Goal: Information Seeking & Learning: Learn about a topic

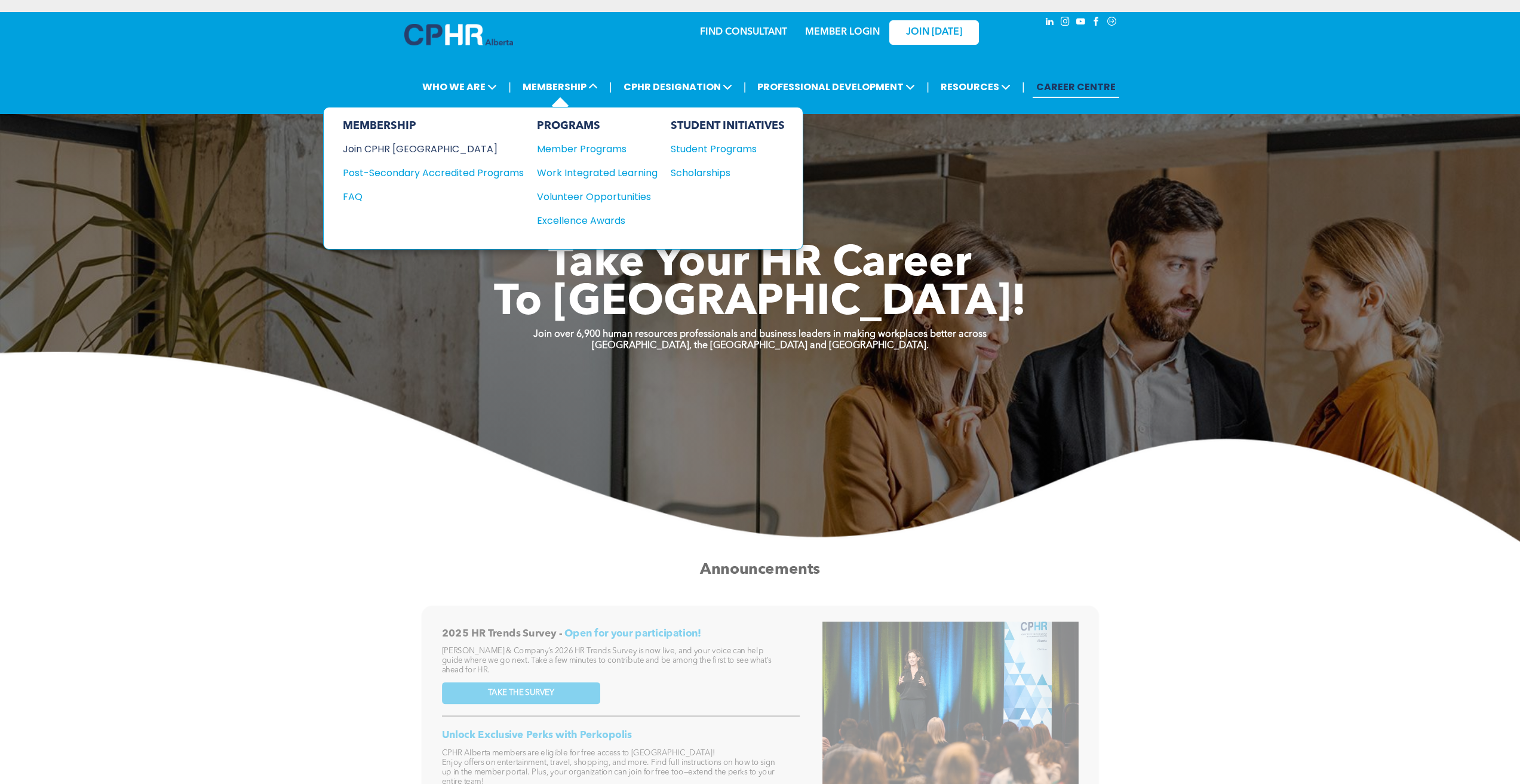
click at [364, 147] on div "Join CPHR [GEOGRAPHIC_DATA]" at bounding box center [424, 149] width 163 height 15
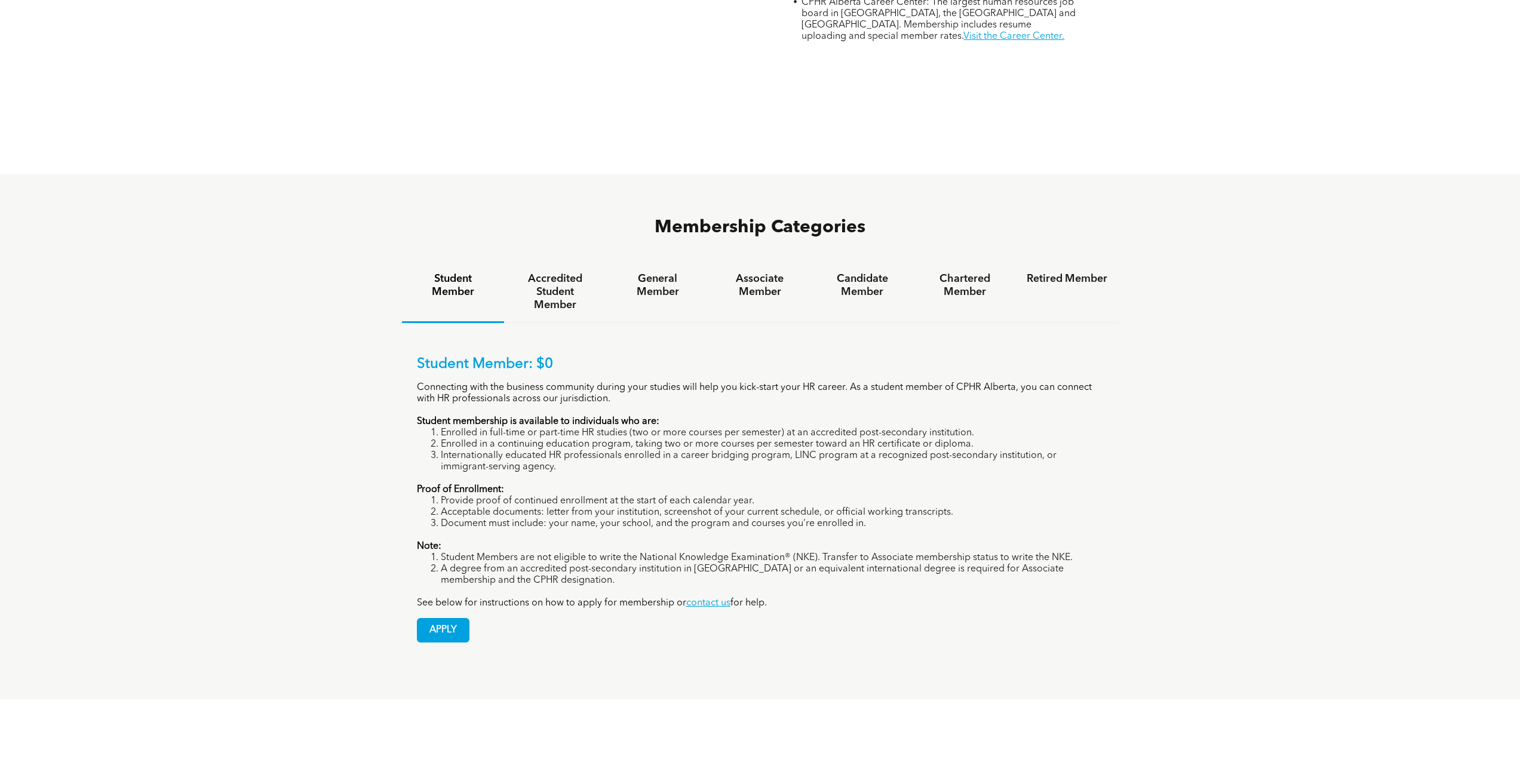
scroll to position [776, 0]
click at [664, 272] on h4 "General Member" at bounding box center [657, 284] width 81 height 26
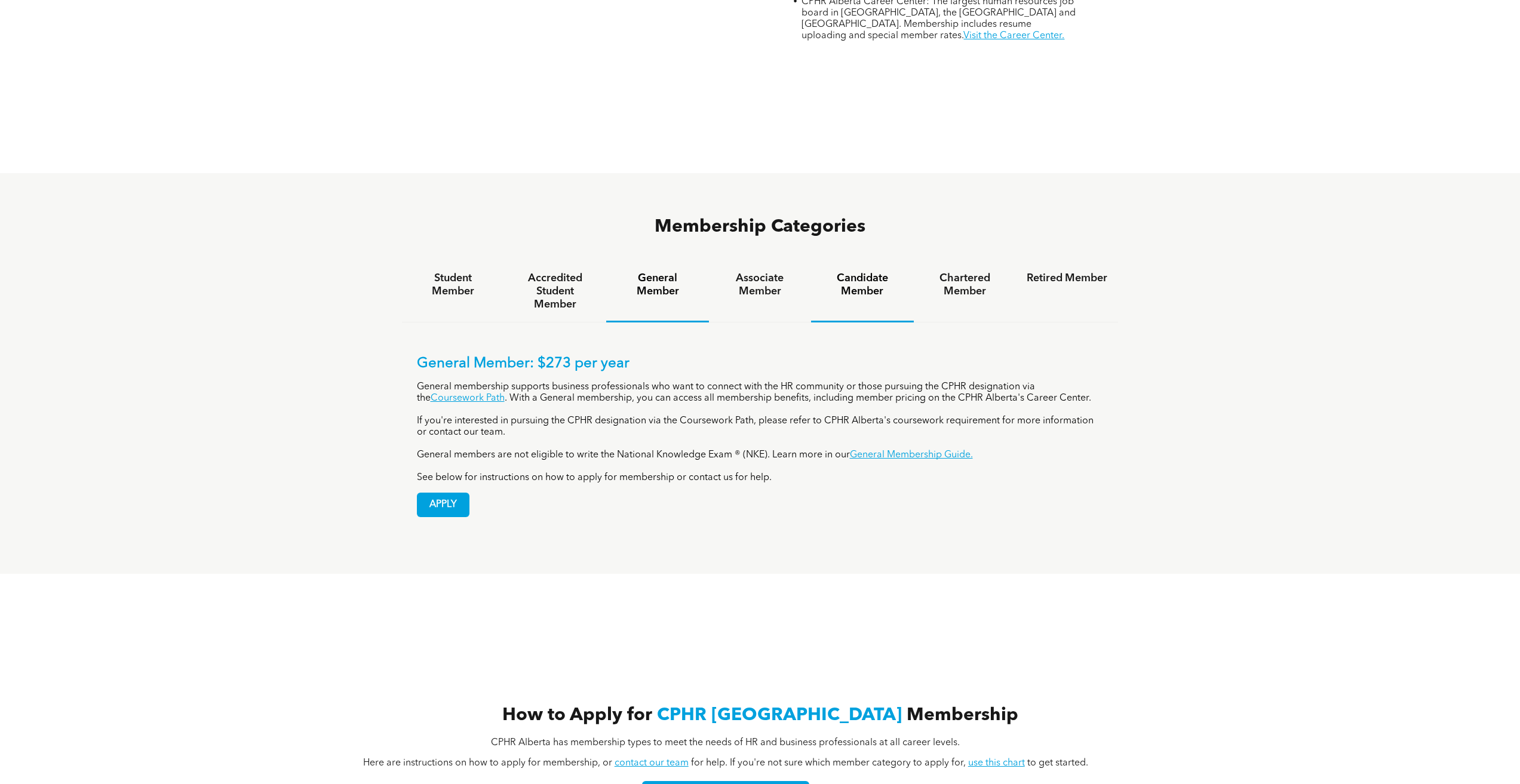
click at [869, 272] on h4 "Candidate Member" at bounding box center [862, 284] width 81 height 26
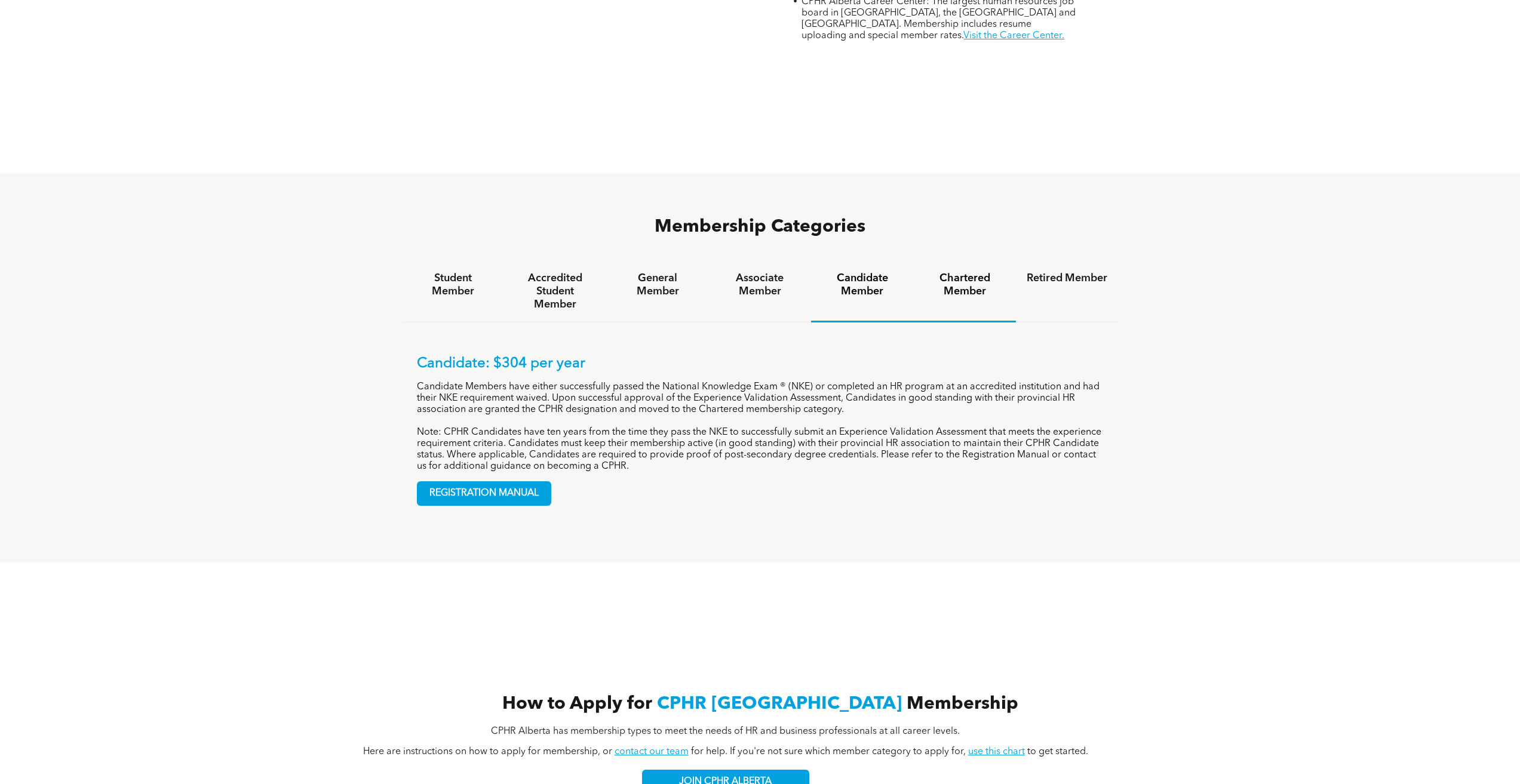
click at [987, 272] on h4 "Chartered Member" at bounding box center [964, 284] width 81 height 26
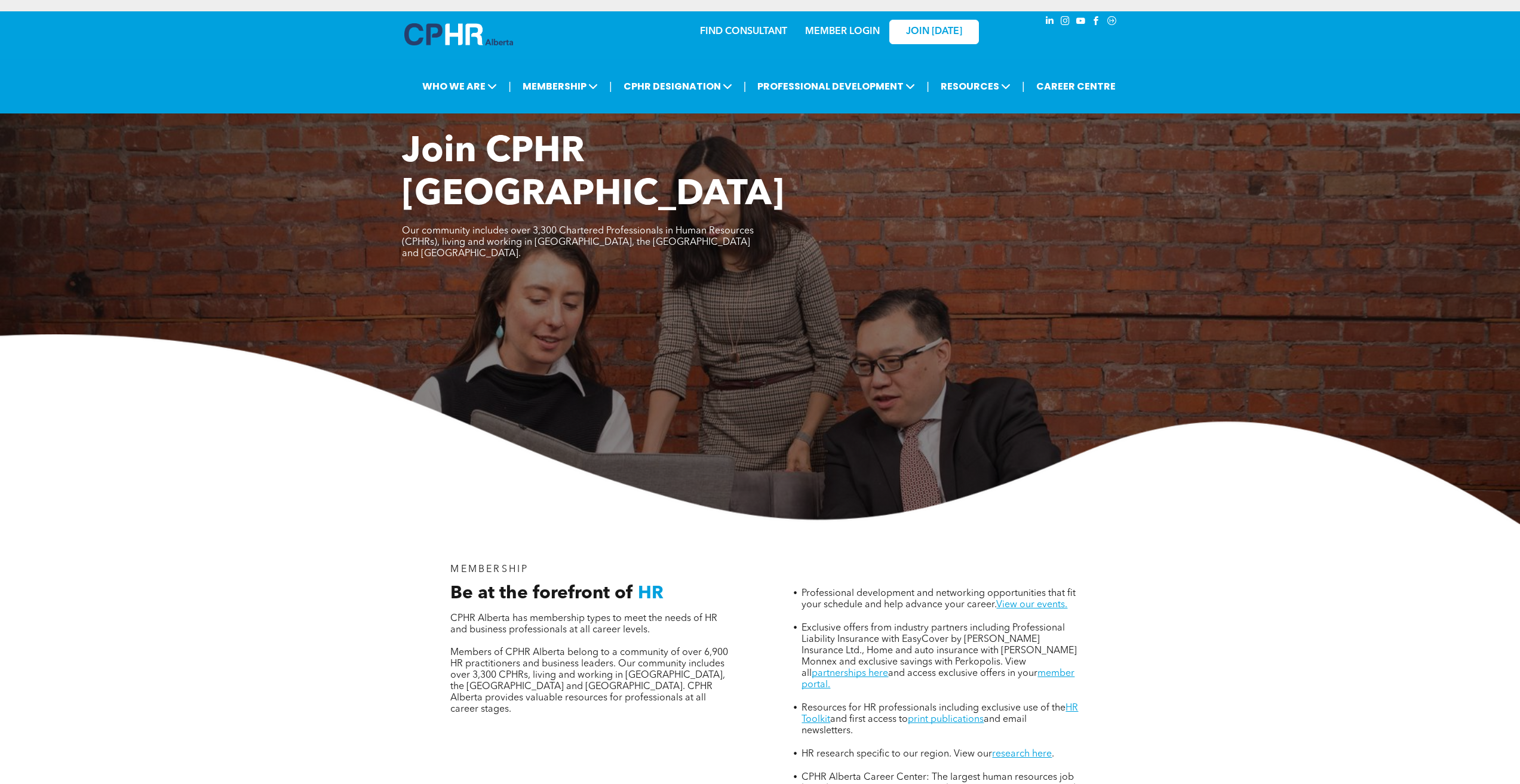
scroll to position [0, 0]
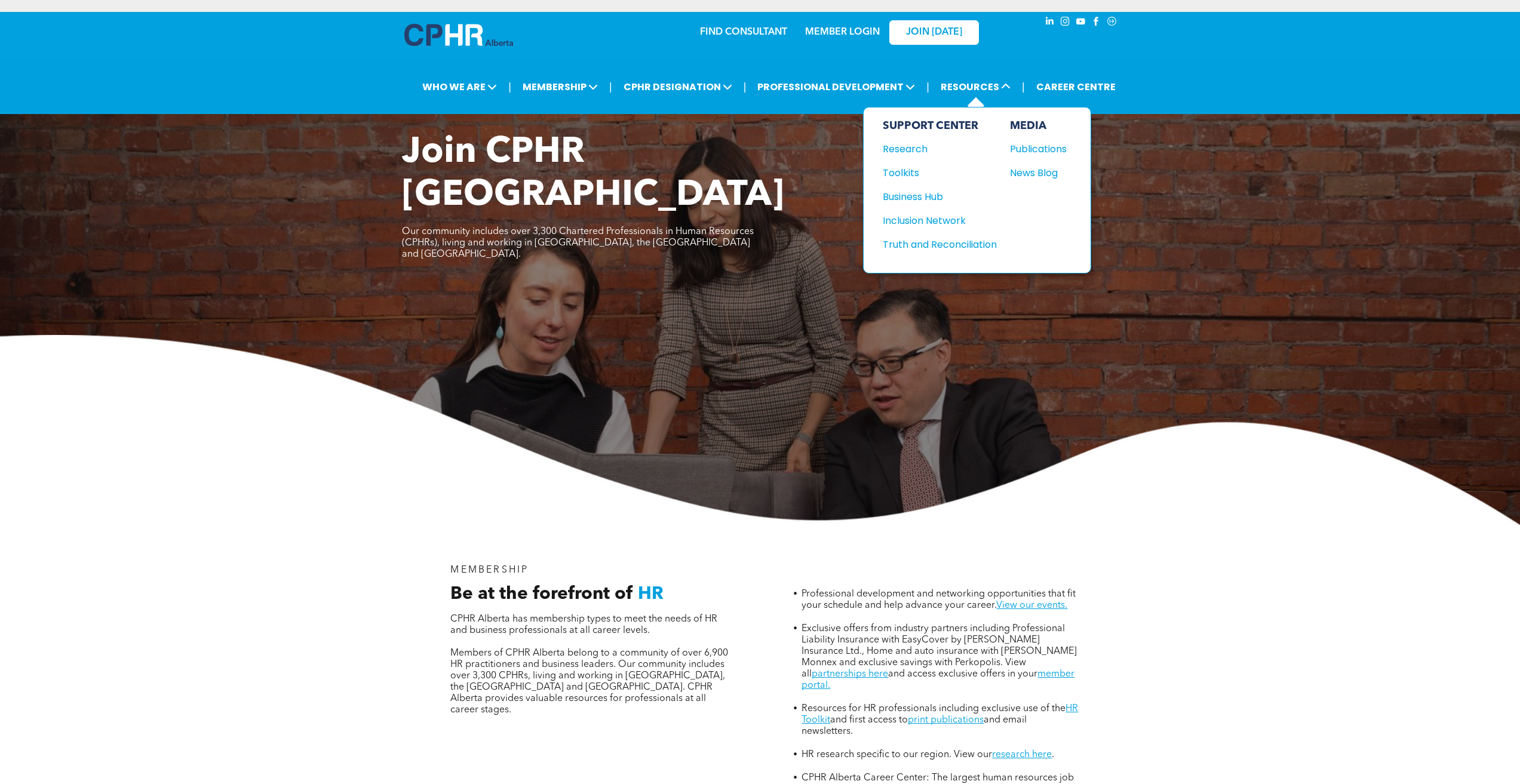
click at [928, 204] on div "SUPPORT CENTER Research Toolkits Business Hub Inclusion Network" at bounding box center [940, 190] width 114 height 141
click at [928, 199] on div "Business Hub" at bounding box center [934, 197] width 103 height 15
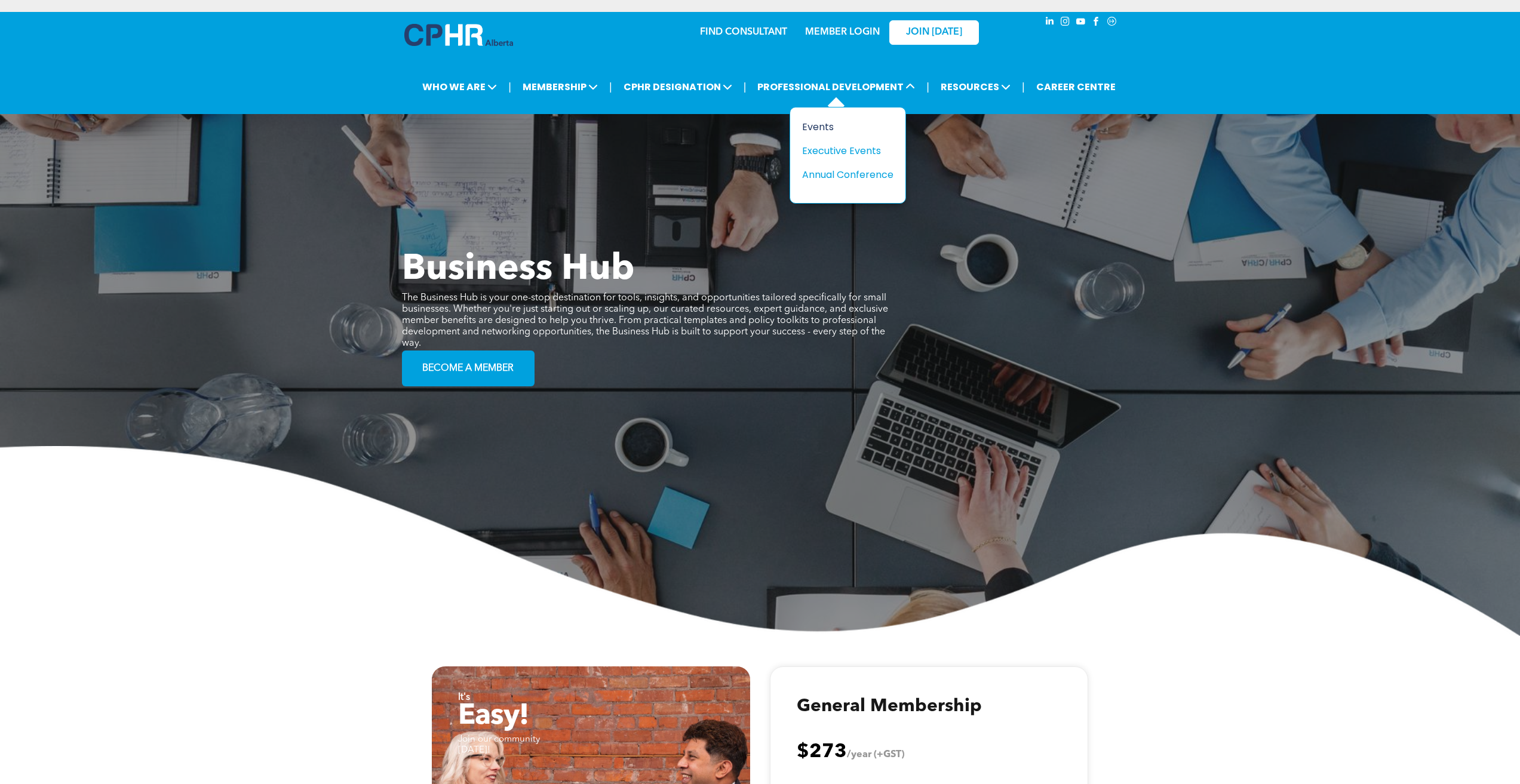
click at [818, 126] on div "Events" at bounding box center [843, 127] width 82 height 15
